Goal: Task Accomplishment & Management: Manage account settings

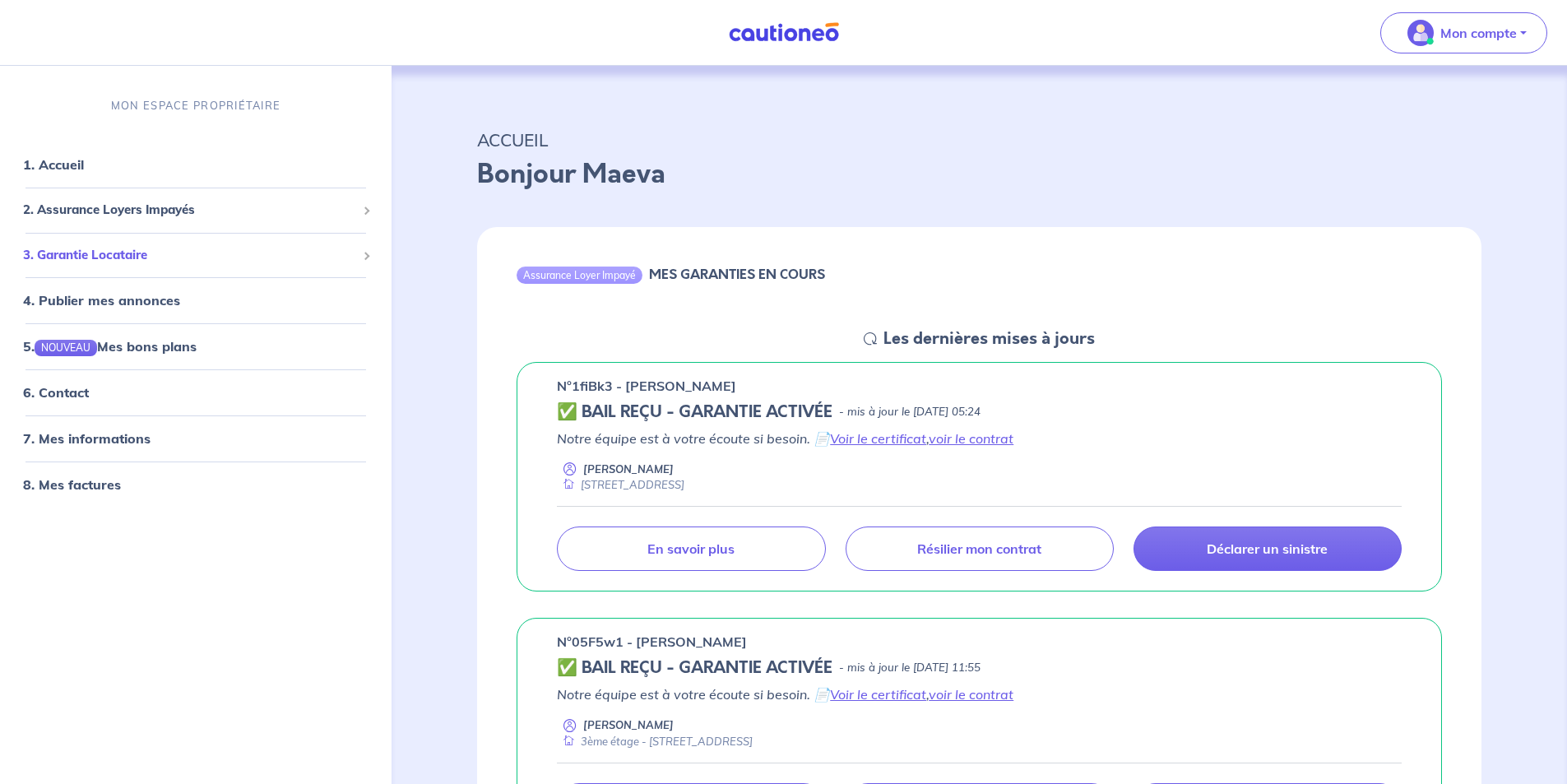
click at [112, 254] on span "3. Garantie Locataire" at bounding box center [189, 255] width 333 height 19
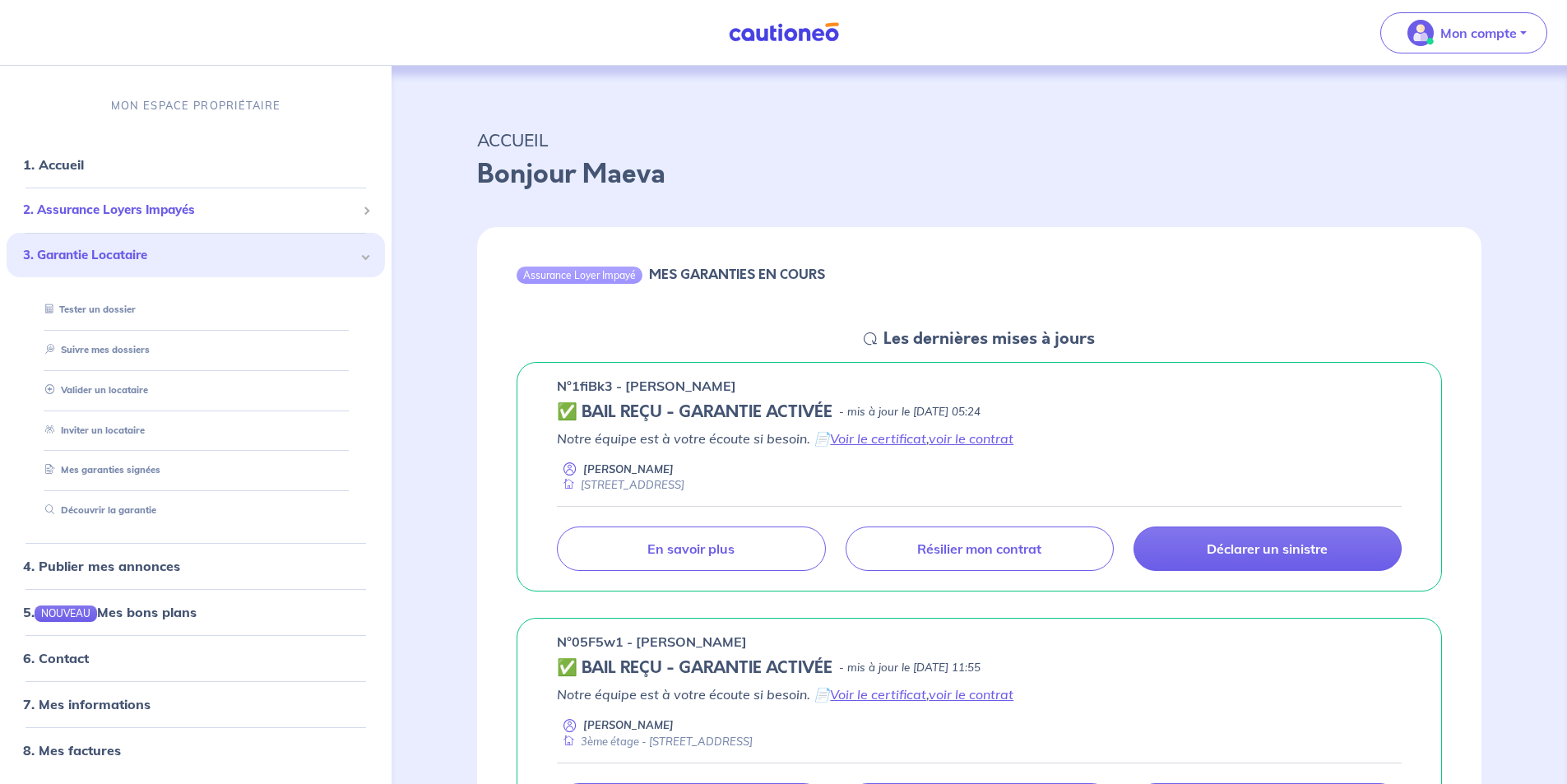
click at [112, 225] on div "2. Assurance Loyers Impayés" at bounding box center [196, 209] width 378 height 32
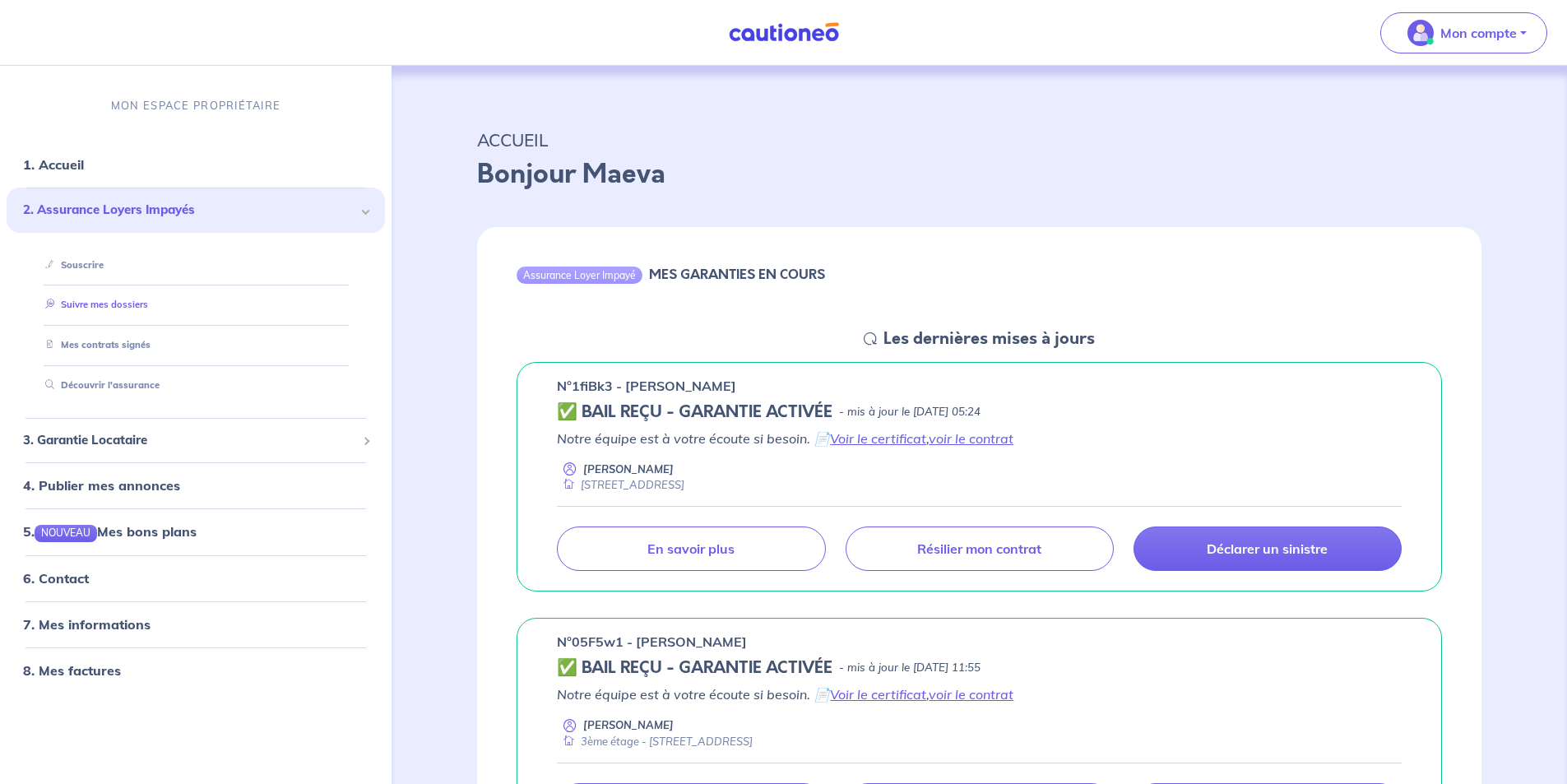
click at [108, 300] on link "Suivre mes dossiers" at bounding box center [93, 305] width 110 height 12
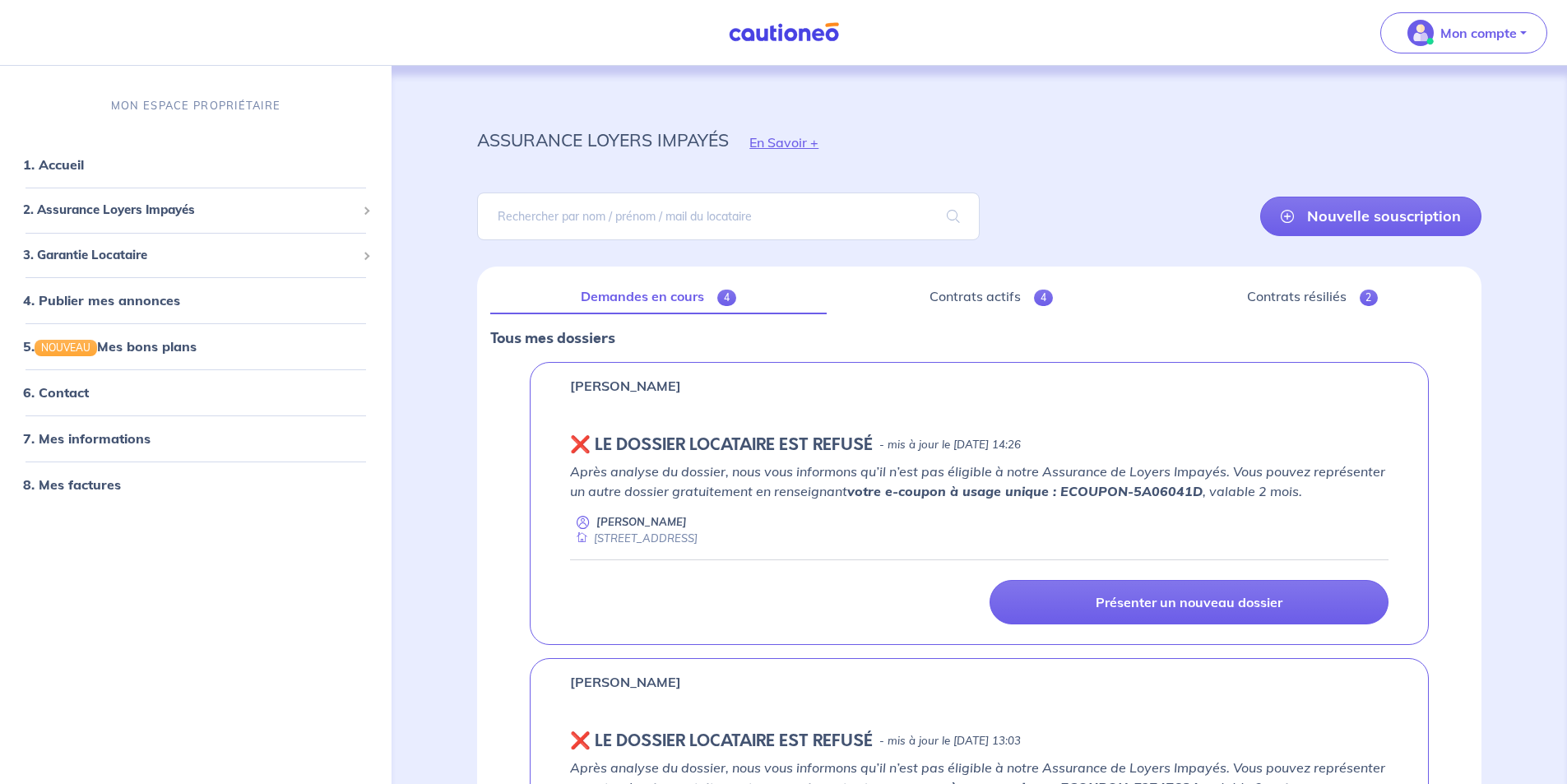
click at [667, 300] on link "Demandes en cours 4" at bounding box center [657, 297] width 336 height 35
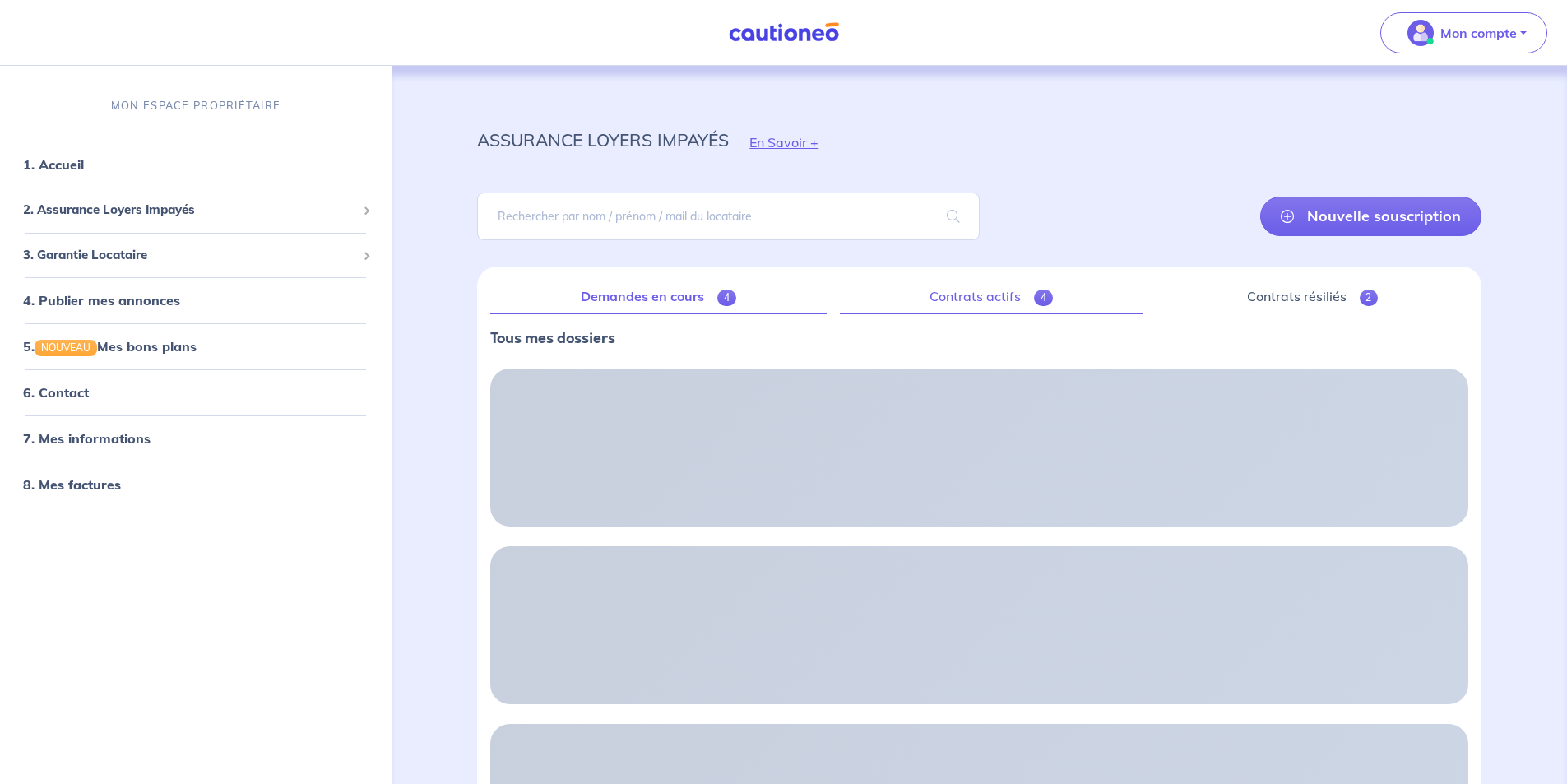
click at [966, 293] on link "Contrats actifs 4" at bounding box center [992, 297] width 304 height 35
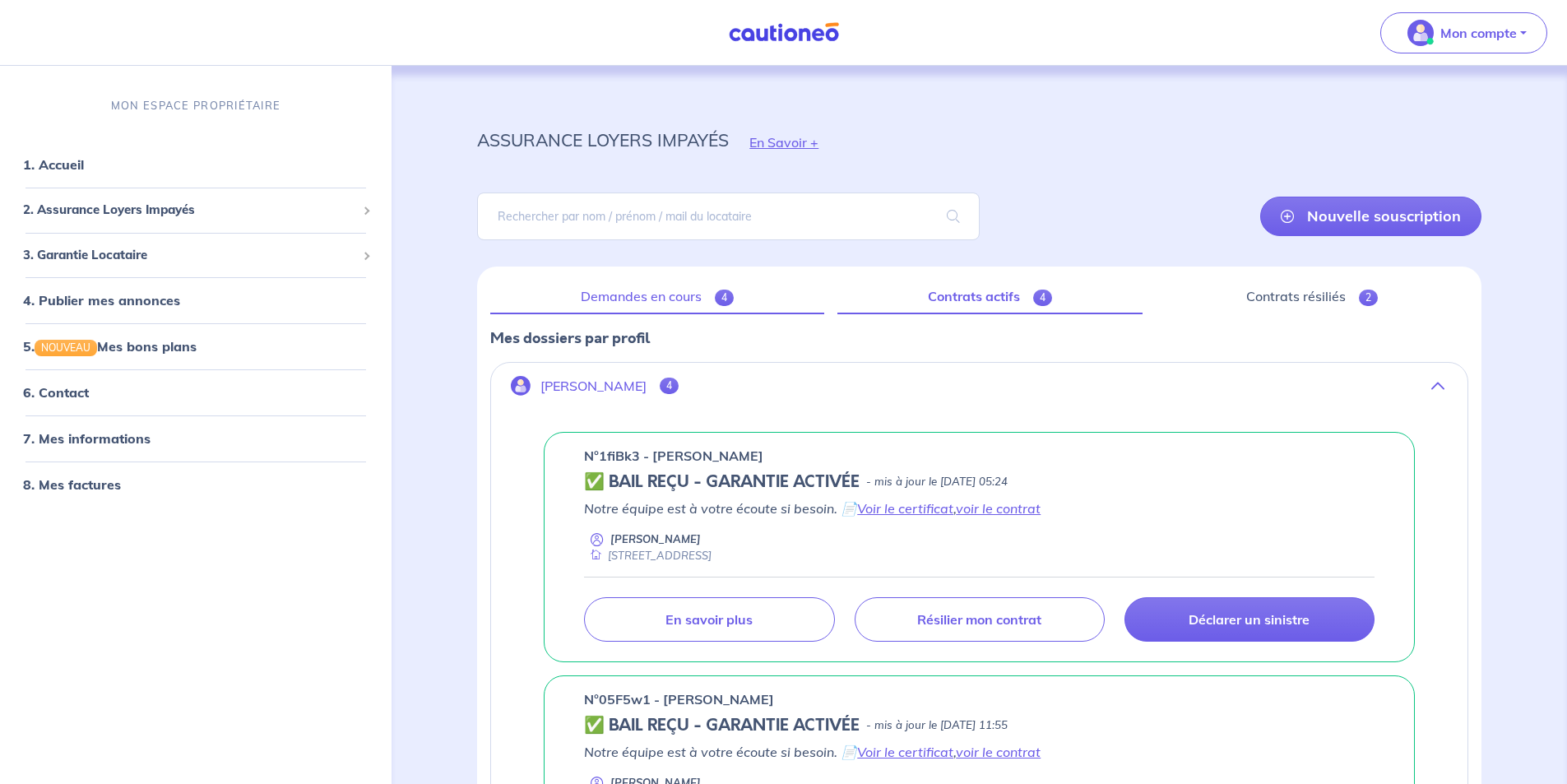
click at [634, 285] on link "Demandes en cours 4" at bounding box center [656, 297] width 334 height 35
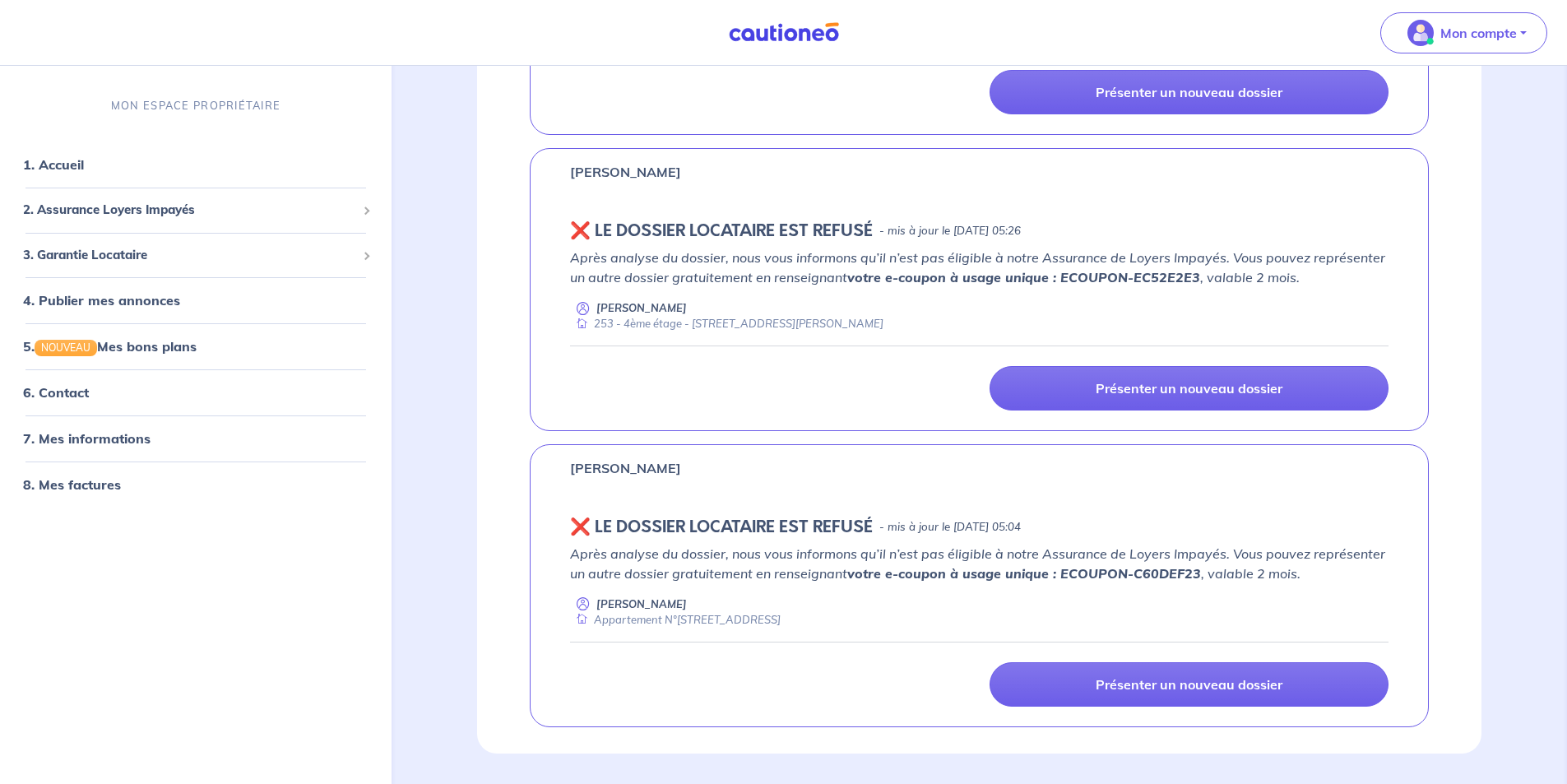
scroll to position [854, 0]
